Goal: Task Accomplishment & Management: Manage account settings

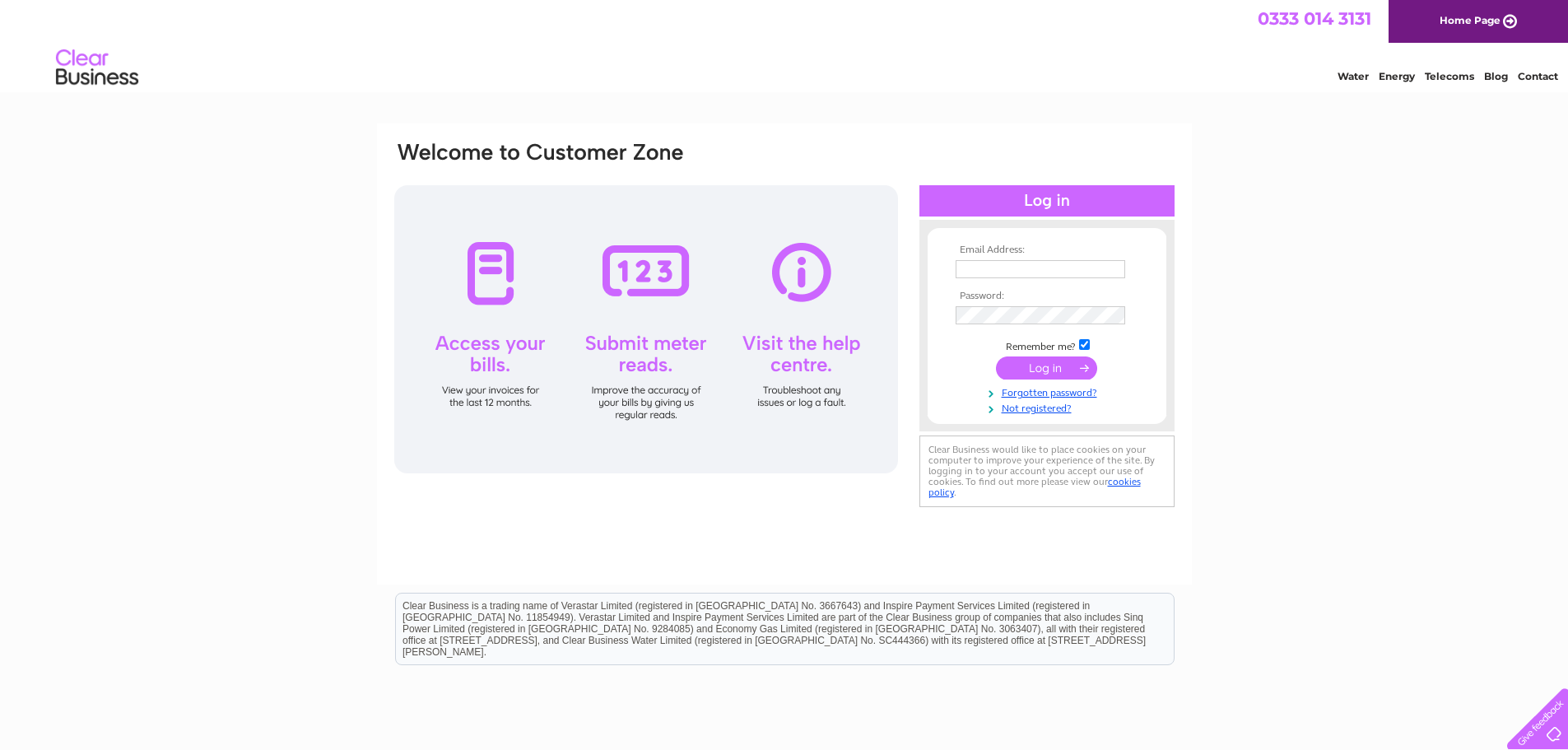
click at [1088, 270] on input "text" at bounding box center [1040, 270] width 170 height 18
type input "scottdevine@hotmail.com"
click at [1062, 364] on input "submit" at bounding box center [1047, 369] width 101 height 23
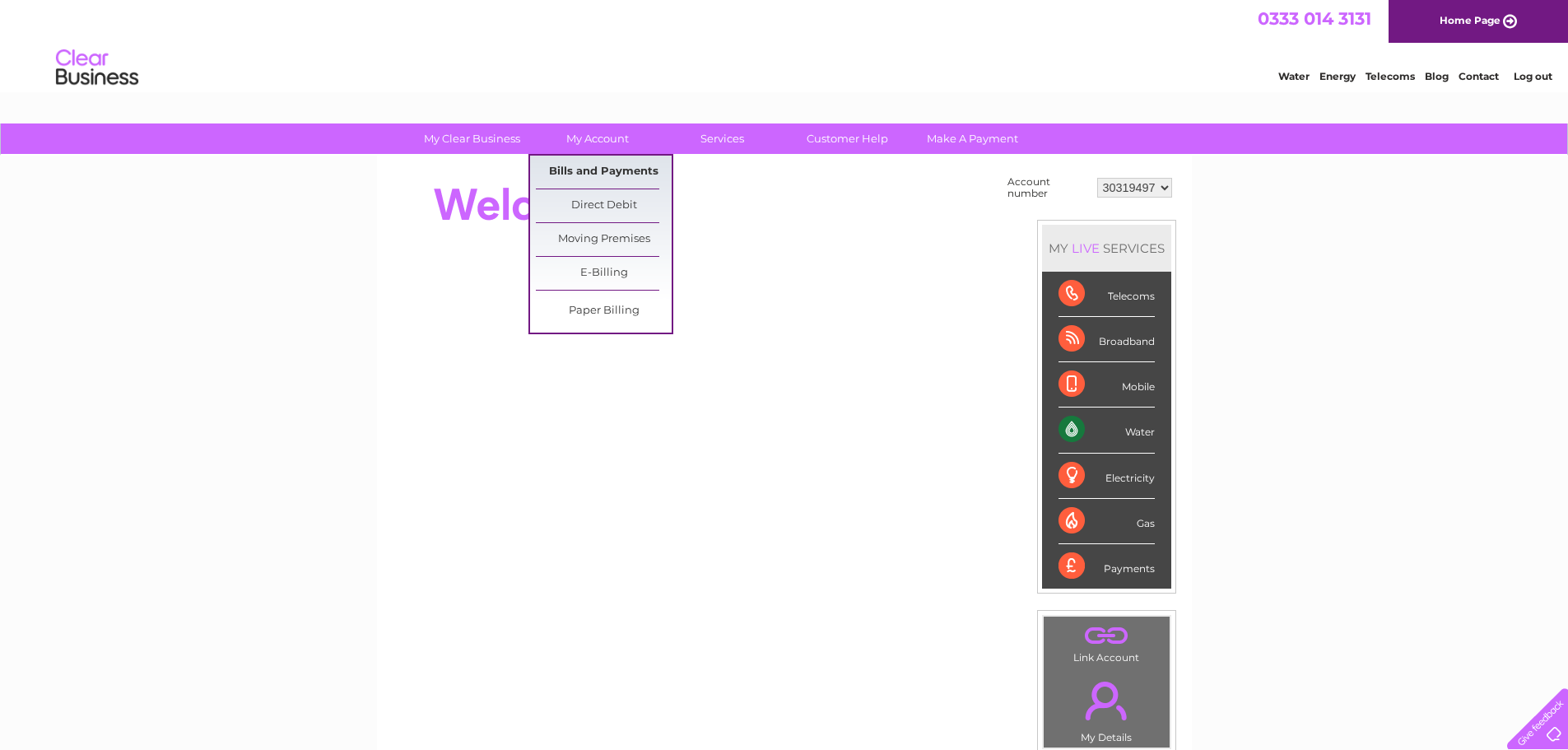
click at [593, 176] on link "Bills and Payments" at bounding box center [604, 172] width 136 height 33
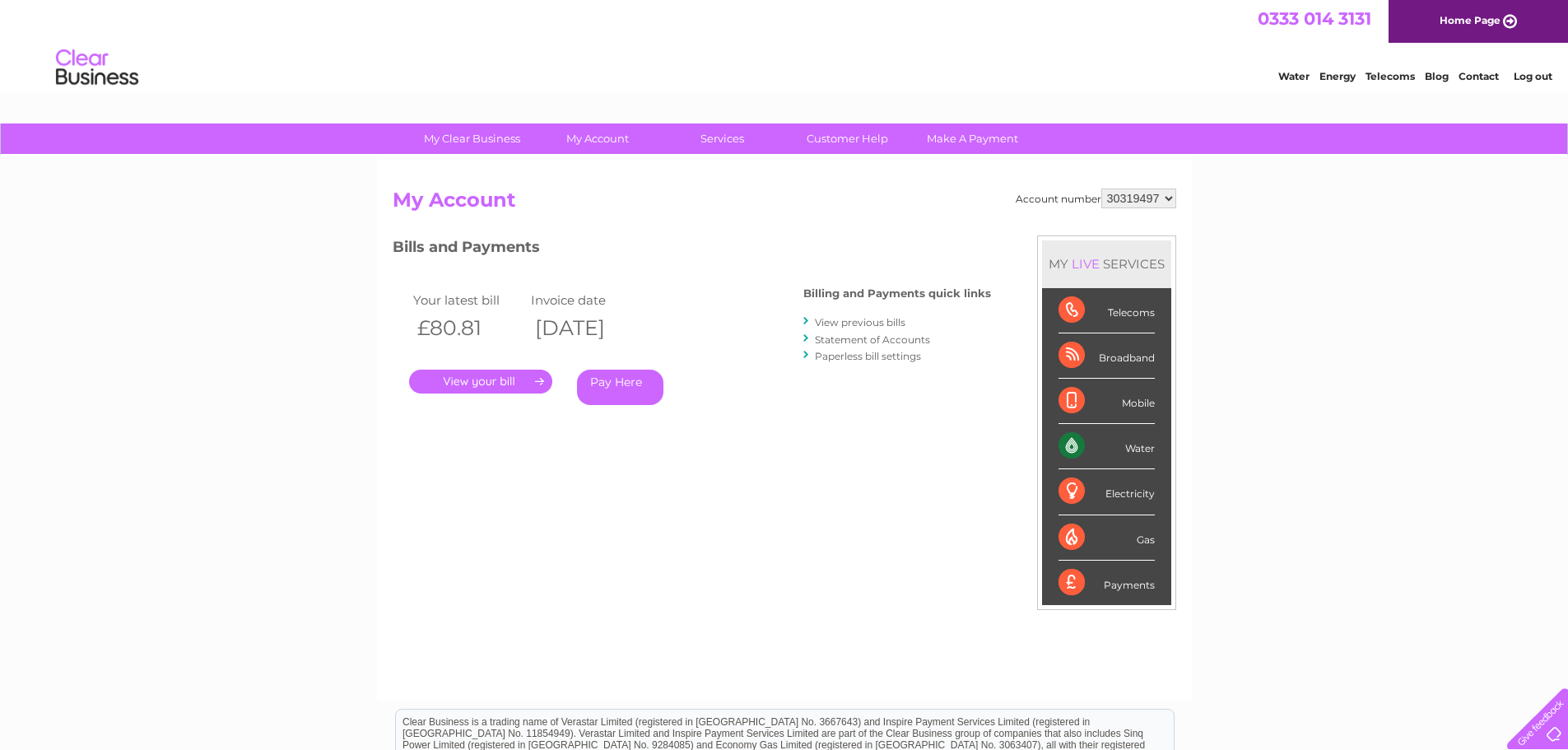
click at [885, 324] on link "View previous bills" at bounding box center [860, 322] width 91 height 12
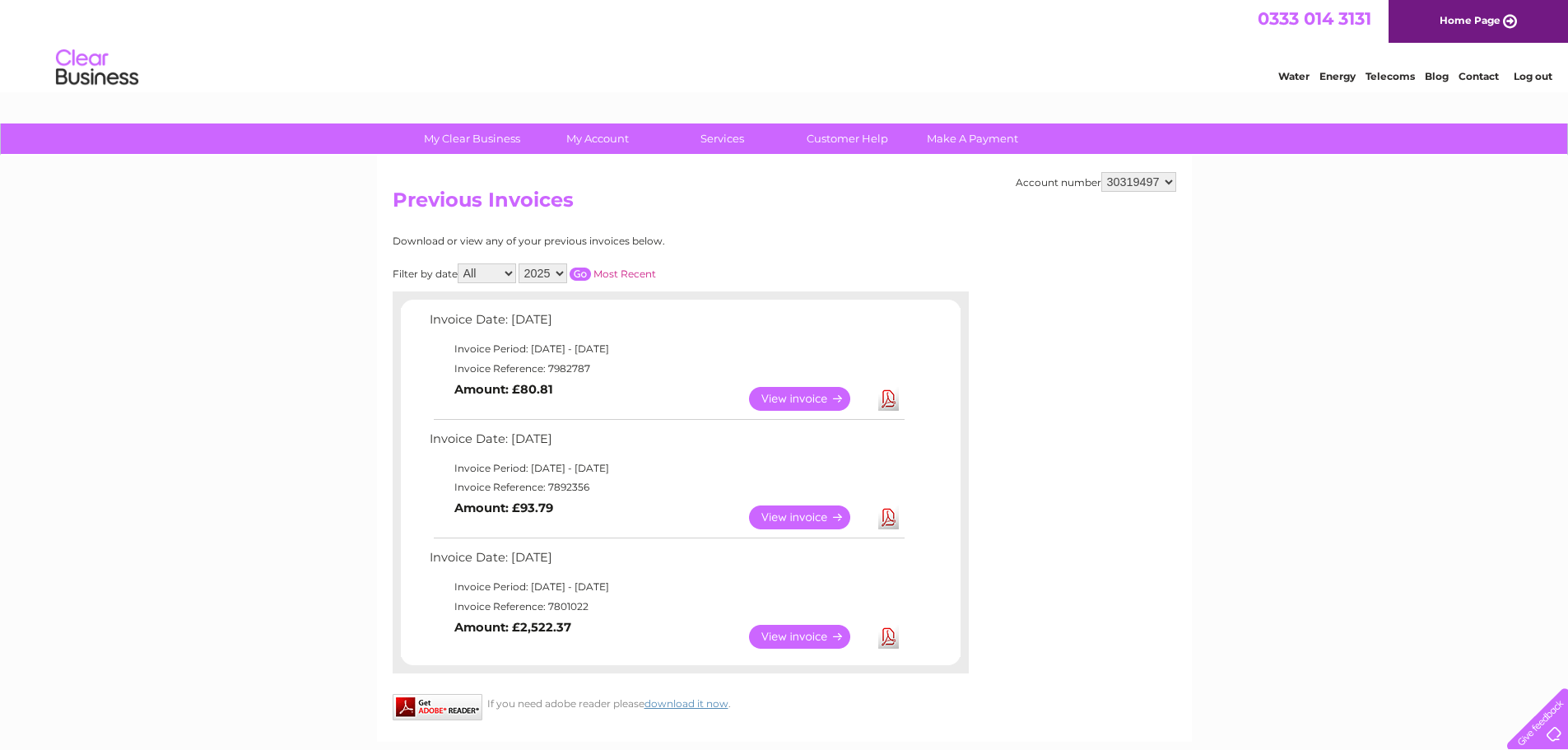
scroll to position [83, 0]
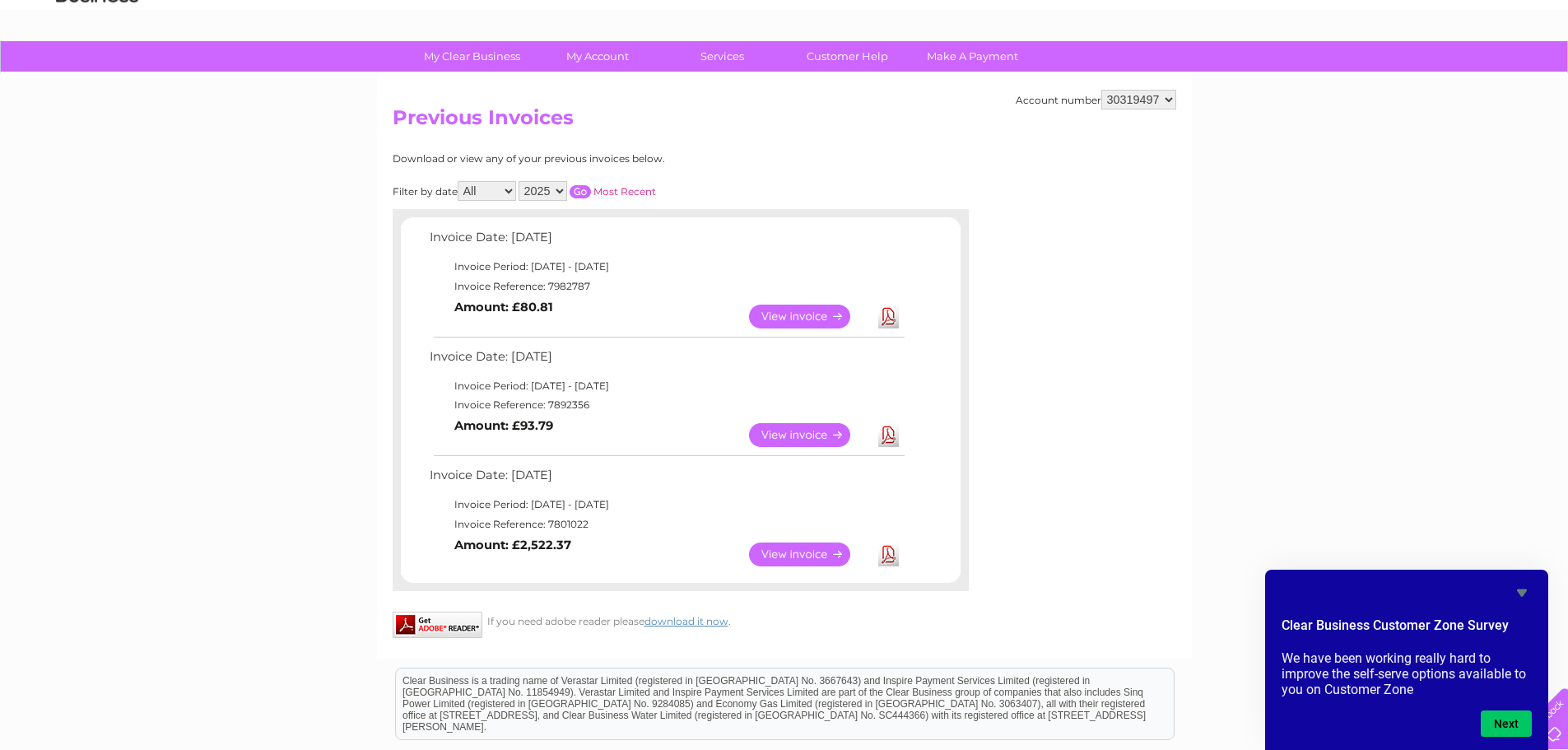
click at [829, 321] on link "View" at bounding box center [809, 316] width 121 height 24
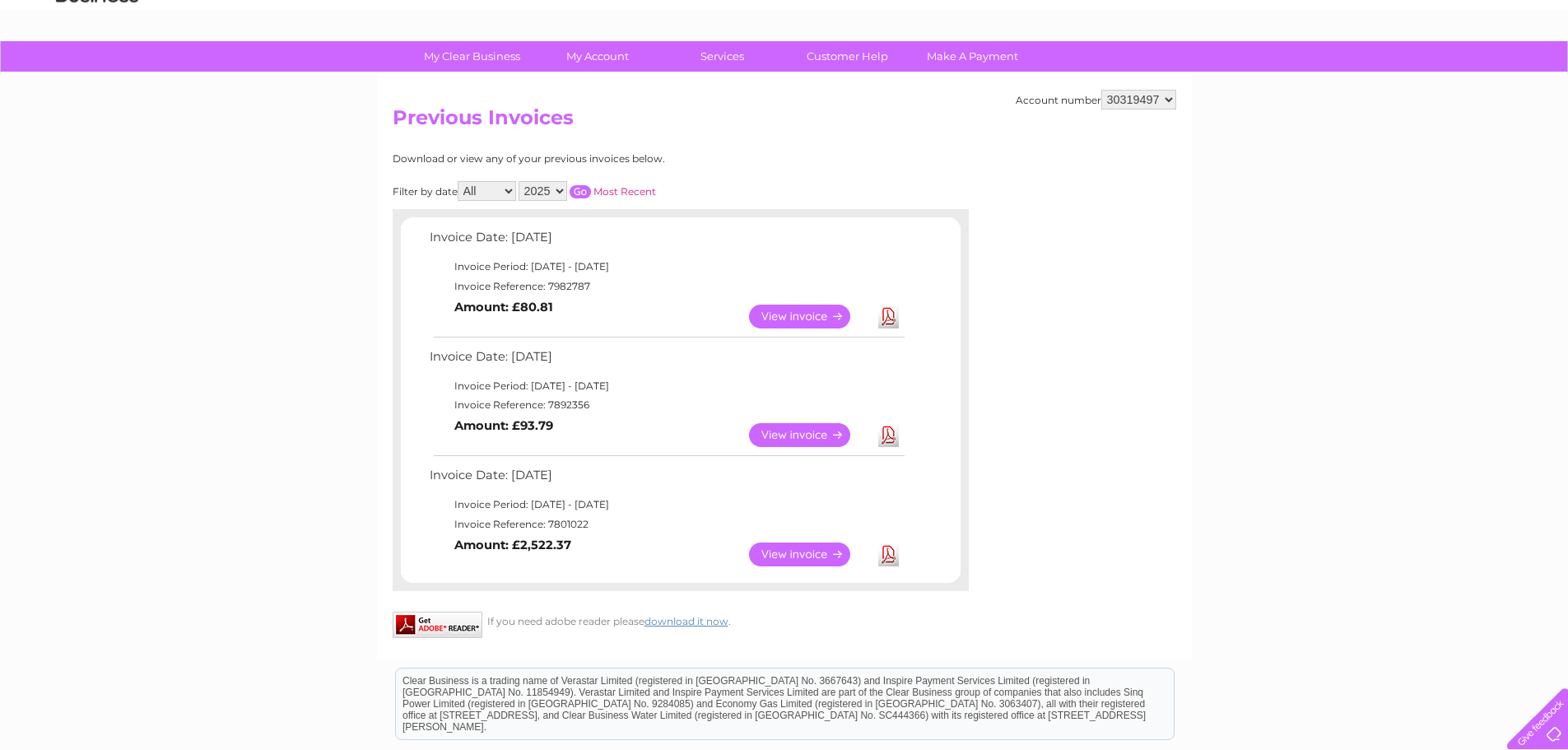
click at [822, 436] on link "View" at bounding box center [809, 436] width 121 height 24
click at [797, 552] on link "View" at bounding box center [809, 555] width 121 height 24
